Goal: Navigation & Orientation: Find specific page/section

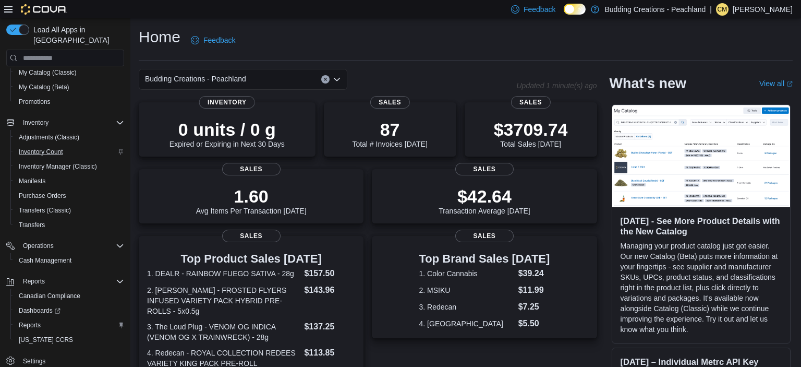
scroll to position [220, 0]
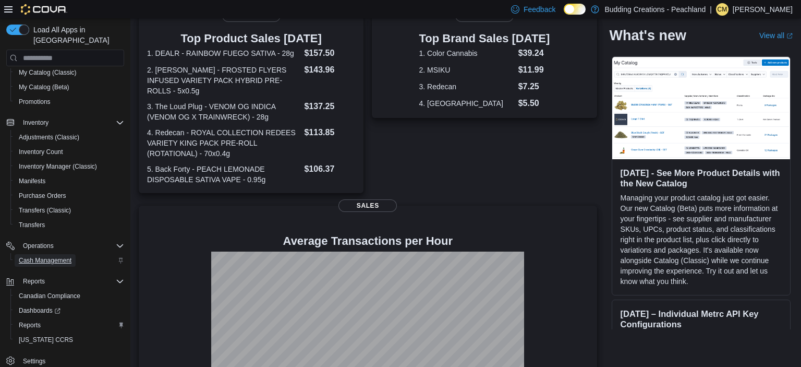
click at [31, 254] on span "Cash Management" at bounding box center [45, 260] width 53 height 13
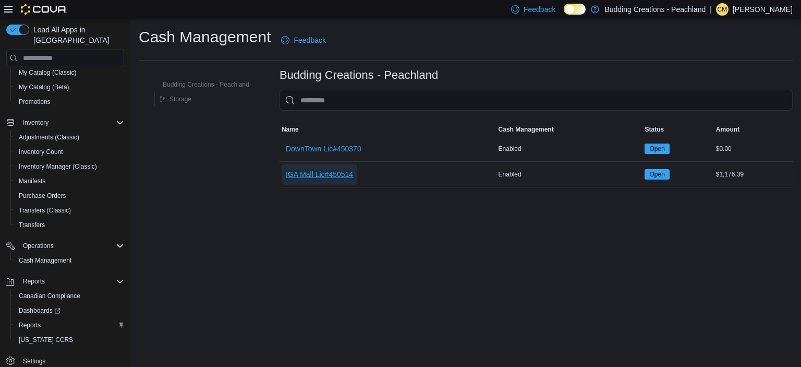
click at [302, 174] on span "IGA Mall Lic#450514" at bounding box center [319, 174] width 67 height 10
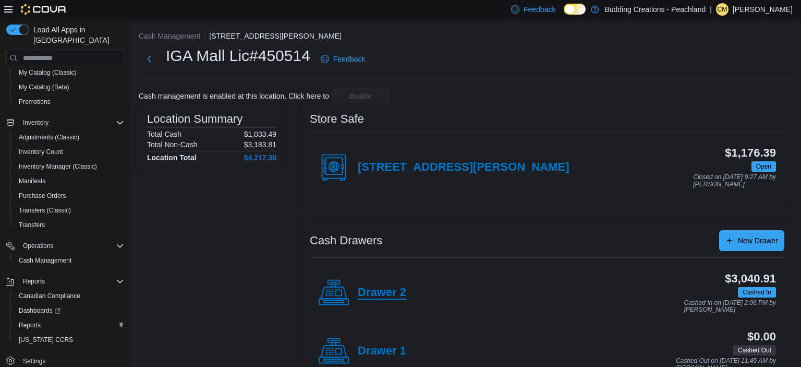
click at [385, 288] on h4 "Drawer 2" at bounding box center [382, 293] width 48 height 14
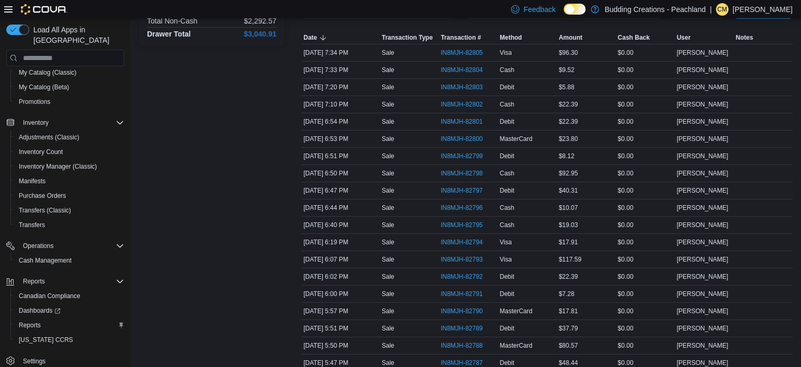
scroll to position [126, 0]
